Goal: Check status: Check status

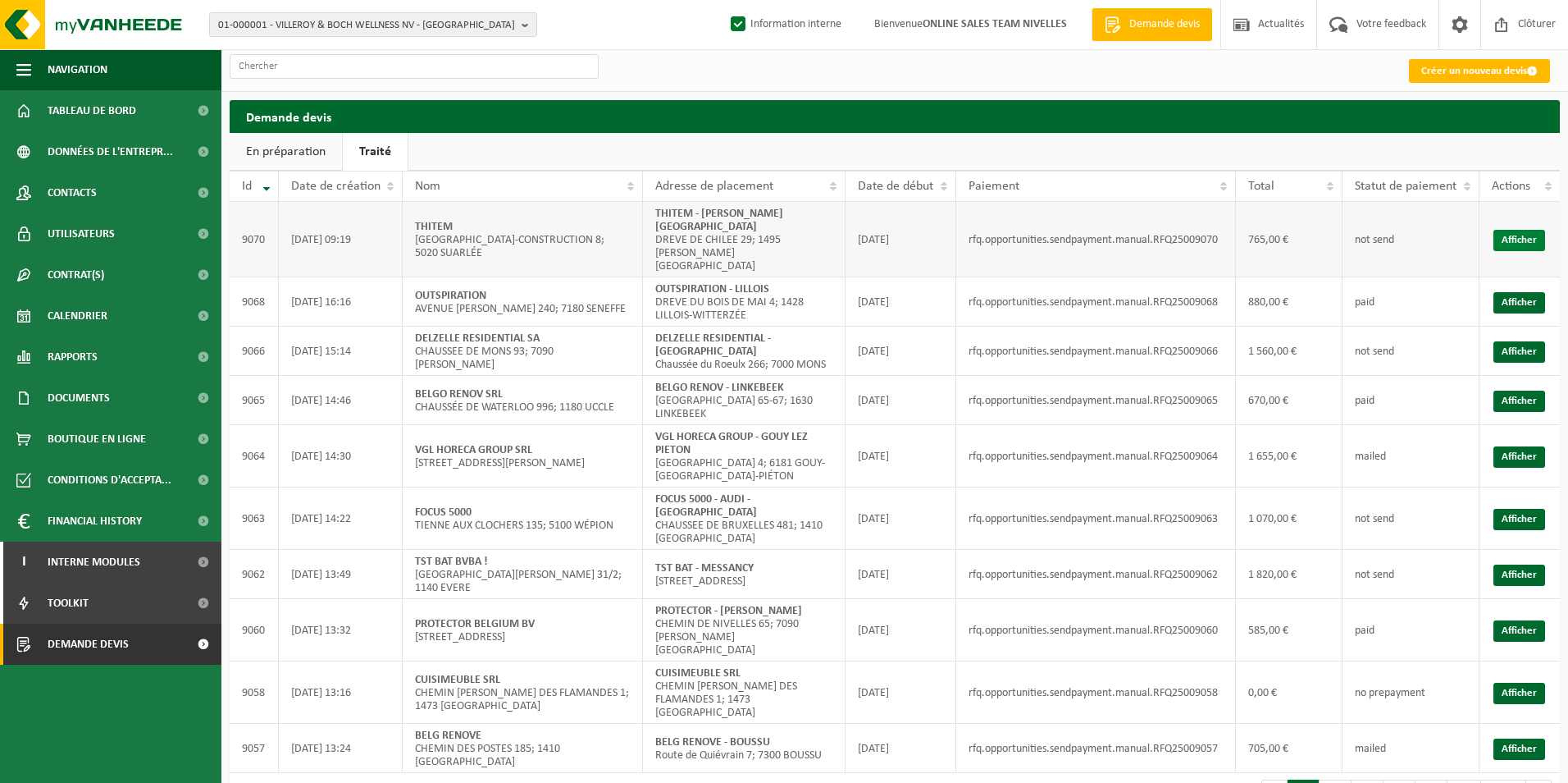
click at [1507, 229] on link "Afficher" at bounding box center [1519, 240] width 51 height 21
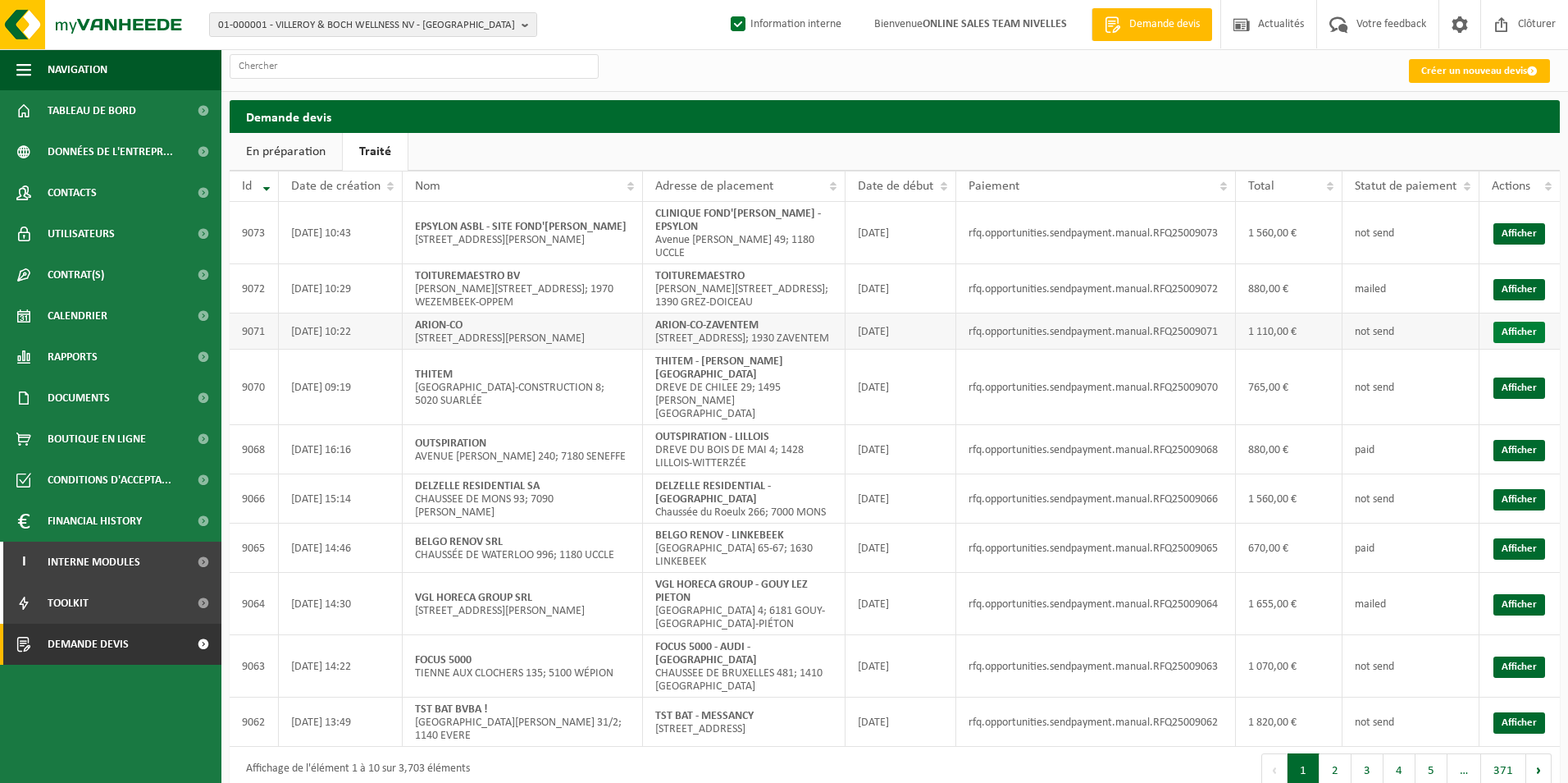
click at [1518, 322] on link "Afficher" at bounding box center [1519, 332] width 51 height 21
click at [1508, 282] on link "Afficher" at bounding box center [1519, 289] width 51 height 21
click at [1524, 223] on link "Afficher" at bounding box center [1519, 233] width 51 height 21
drag, startPoint x: 1157, startPoint y: 224, endPoint x: 1220, endPoint y: 230, distance: 63.3
click at [1220, 230] on td "rfq.opportunities.sendpayment.manual.RFQ25009073" at bounding box center [1096, 233] width 280 height 62
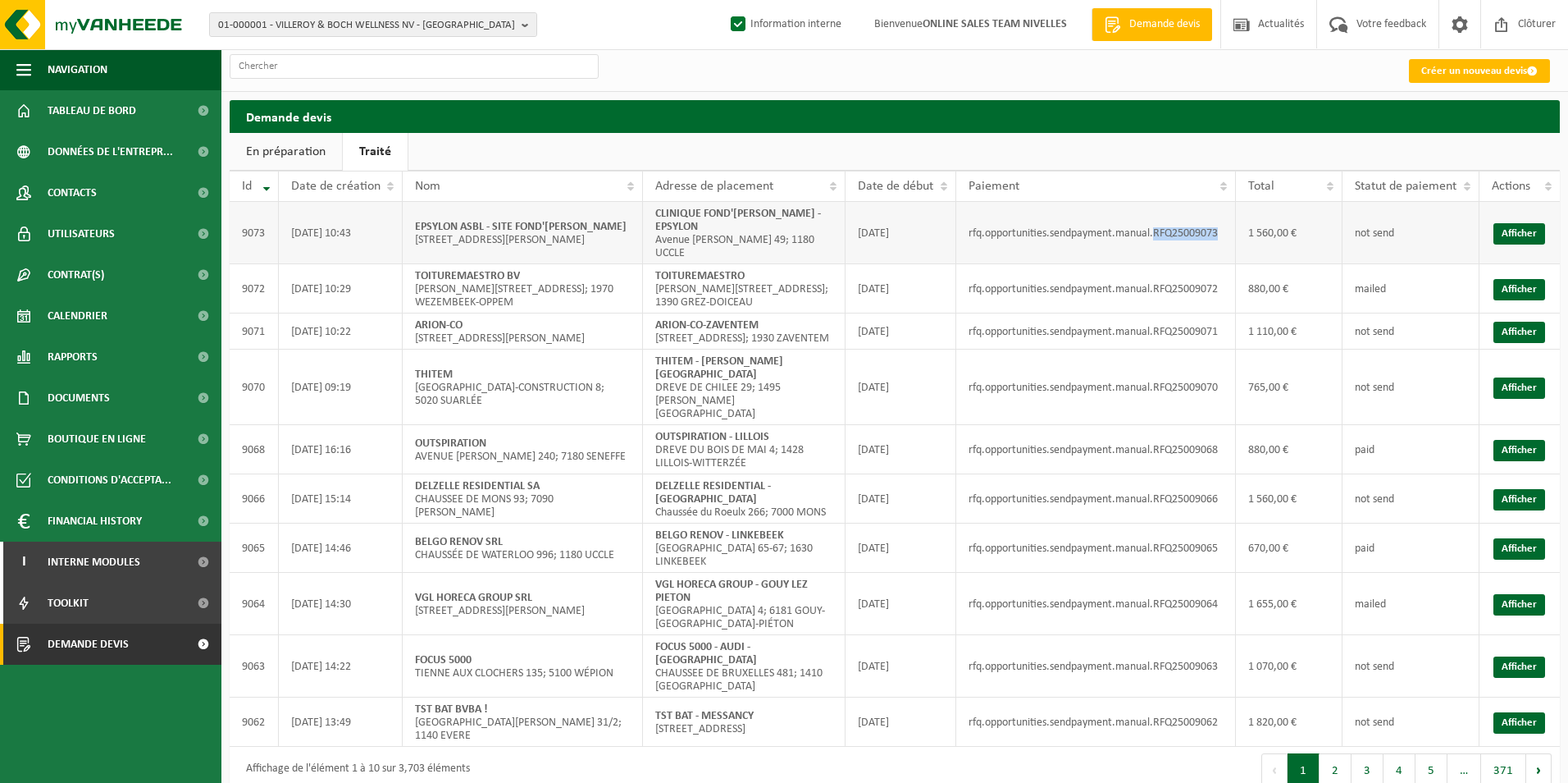
copy td "RFQ25009073"
